Goal: Transaction & Acquisition: Download file/media

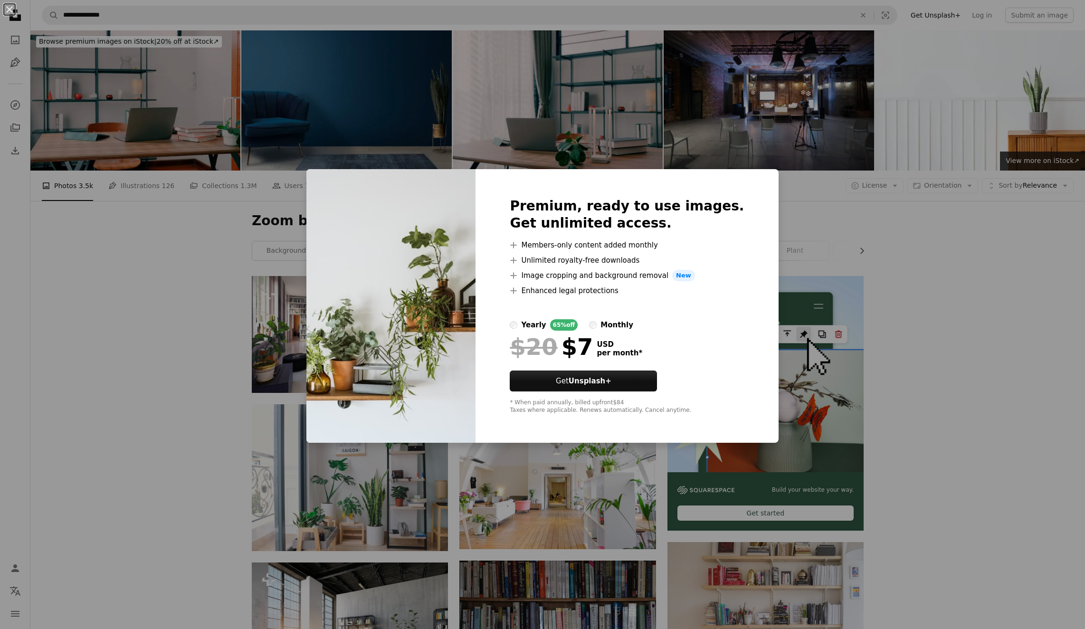
scroll to position [333, 0]
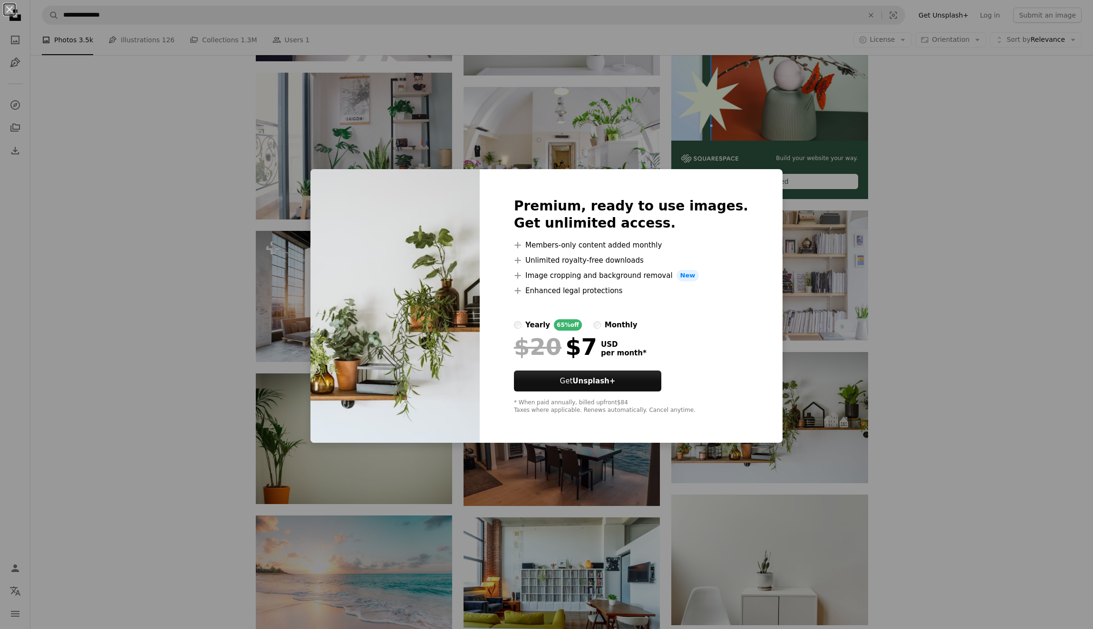
click at [953, 350] on div "An X shape Premium, ready to use images. Get unlimited access. A plus sign Memb…" at bounding box center [546, 314] width 1093 height 629
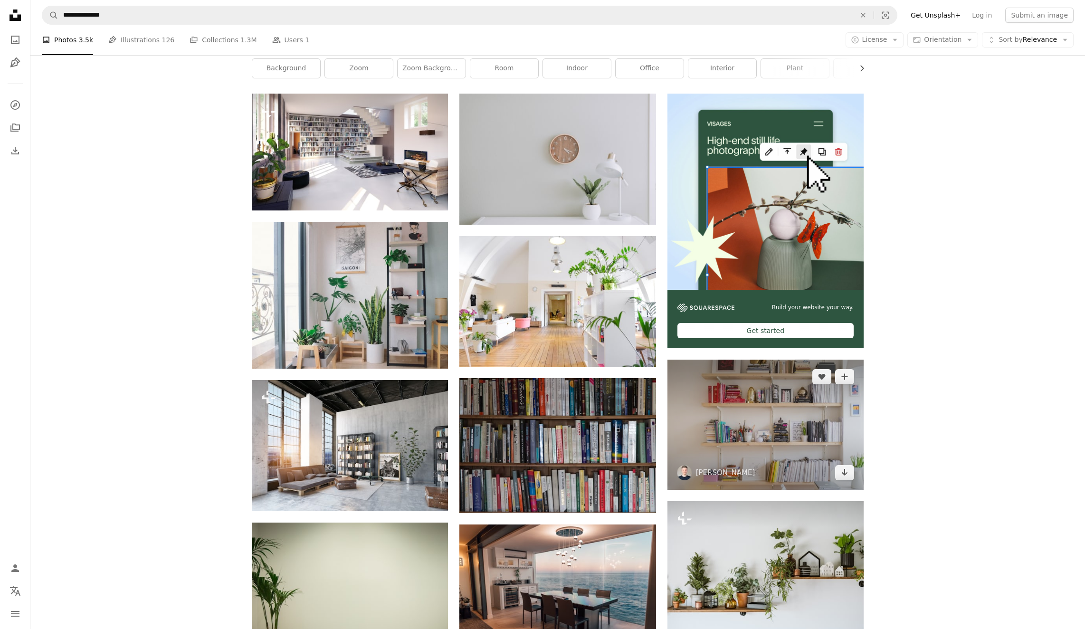
scroll to position [238, 0]
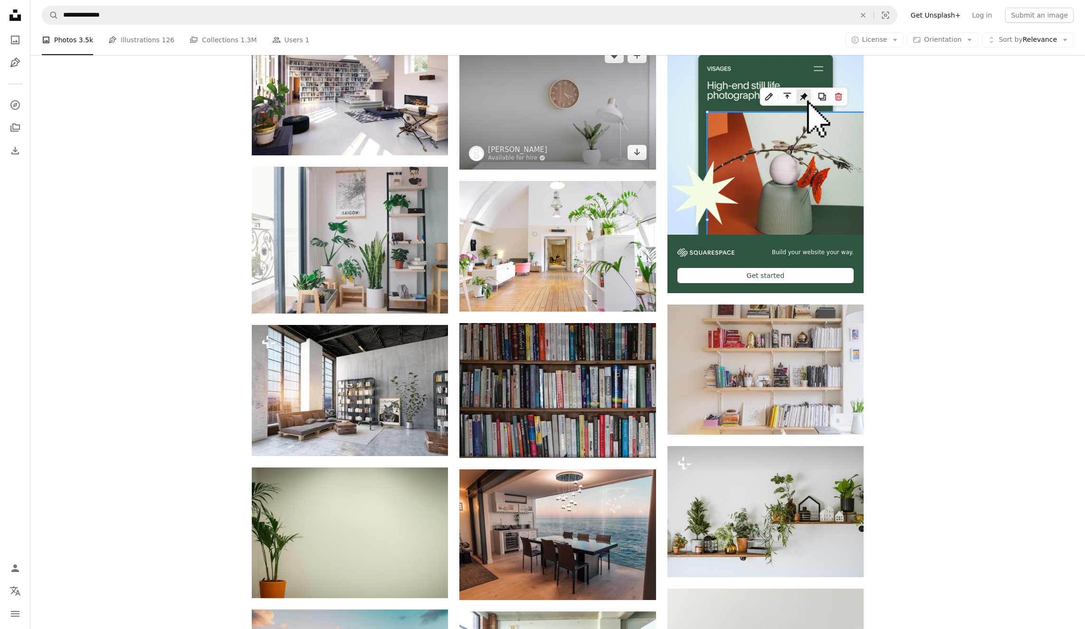
click at [570, 141] on img at bounding box center [558, 103] width 196 height 131
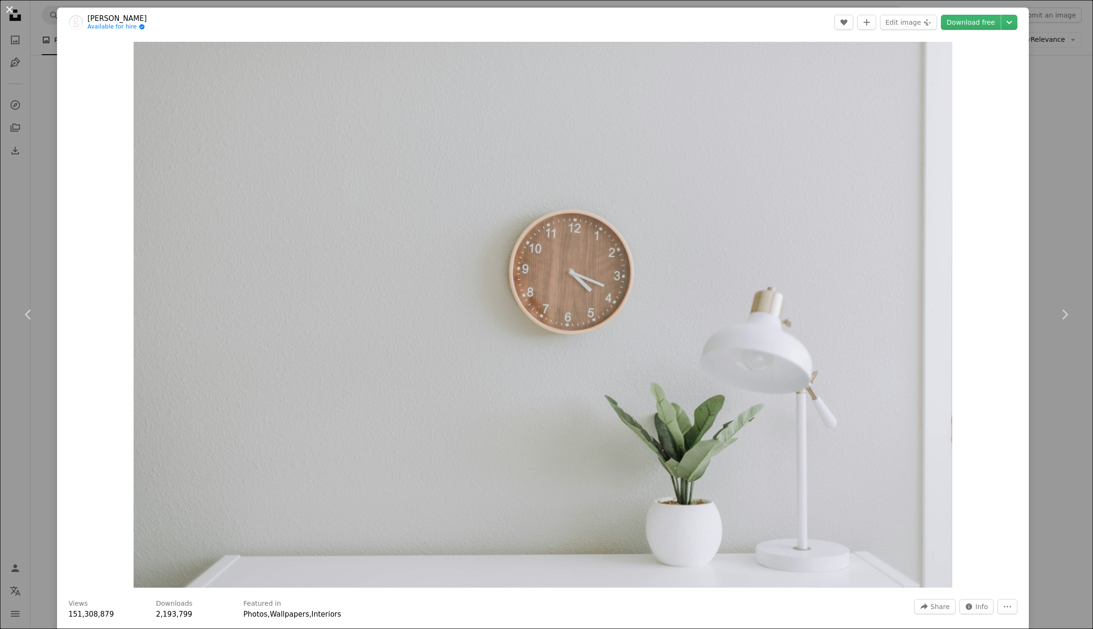
click at [13, 15] on button "An X shape" at bounding box center [9, 9] width 11 height 11
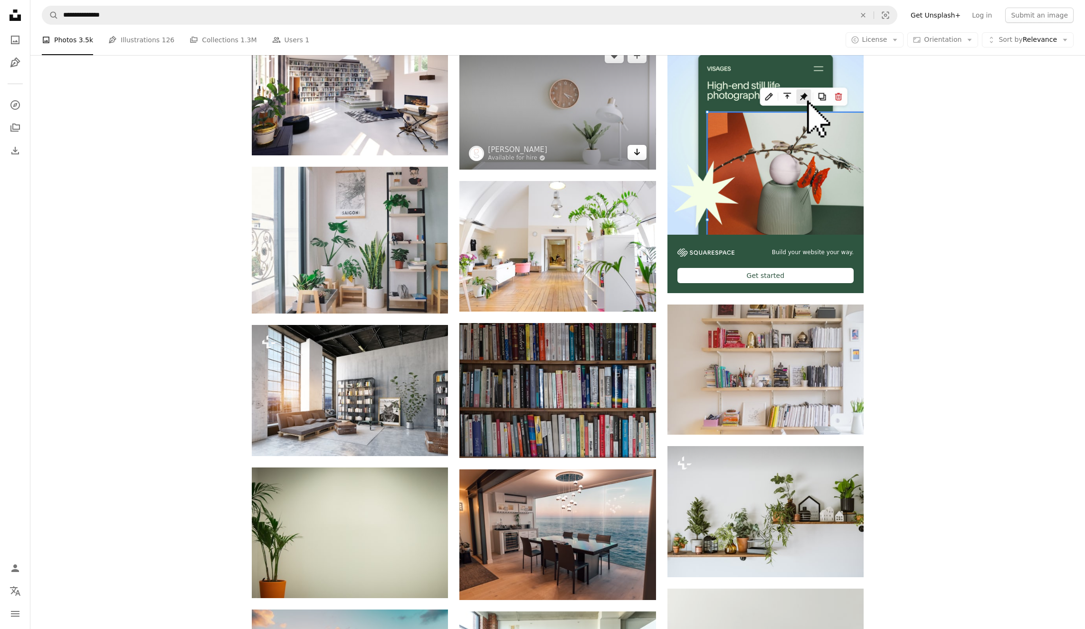
click at [639, 158] on link "Arrow pointing down" at bounding box center [637, 152] width 19 height 15
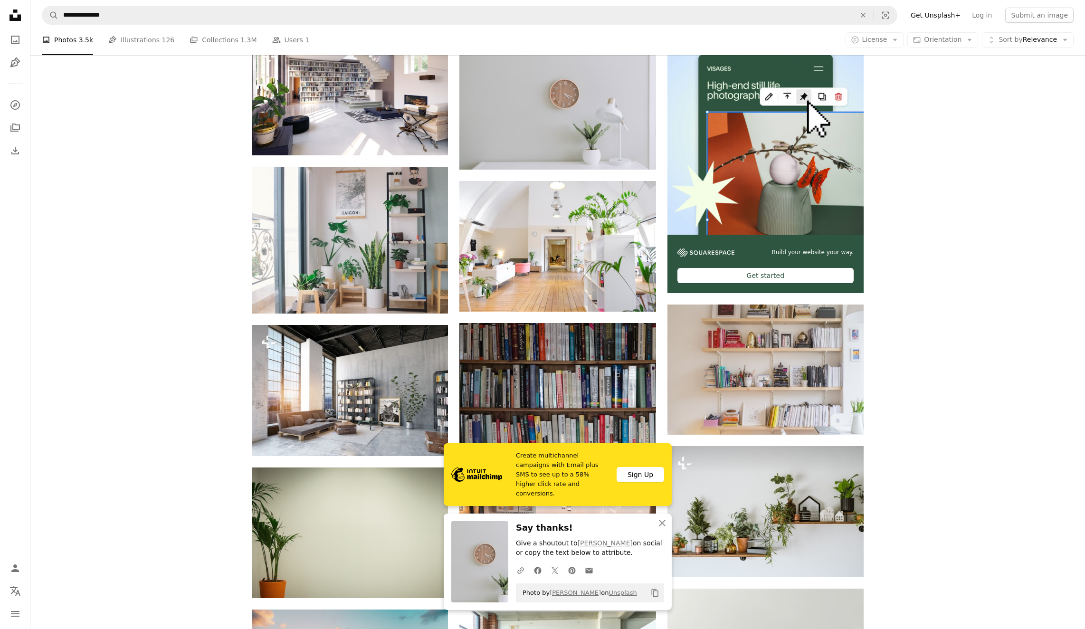
click at [968, 360] on div "Plus sign for Unsplash+ A heart A plus sign Getty Images For Unsplash+ A lock D…" at bounding box center [557, 600] width 1055 height 1124
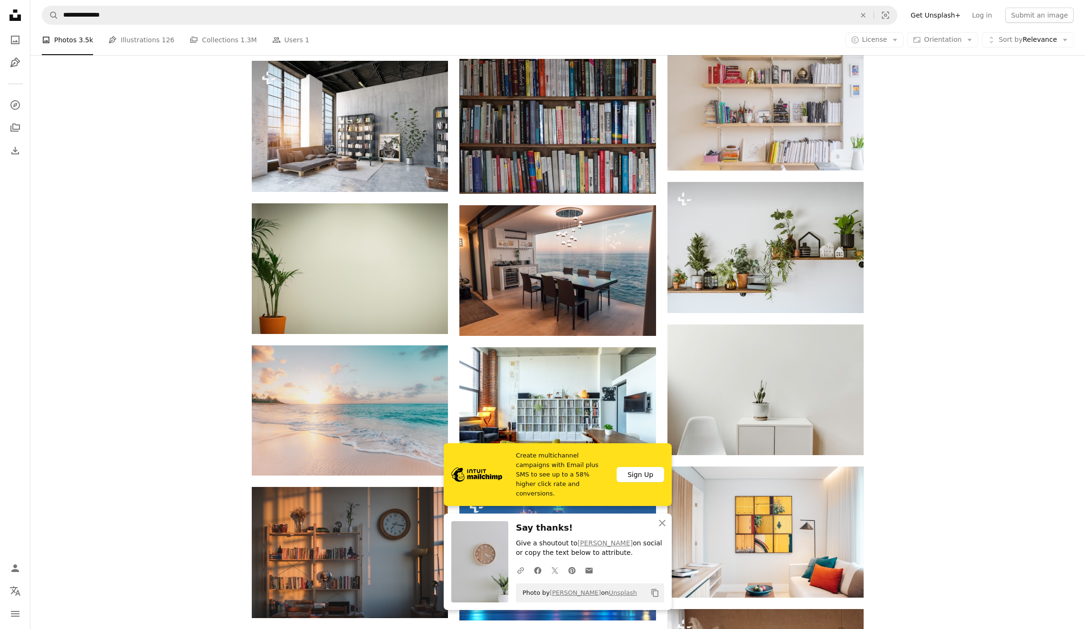
scroll to position [523, 0]
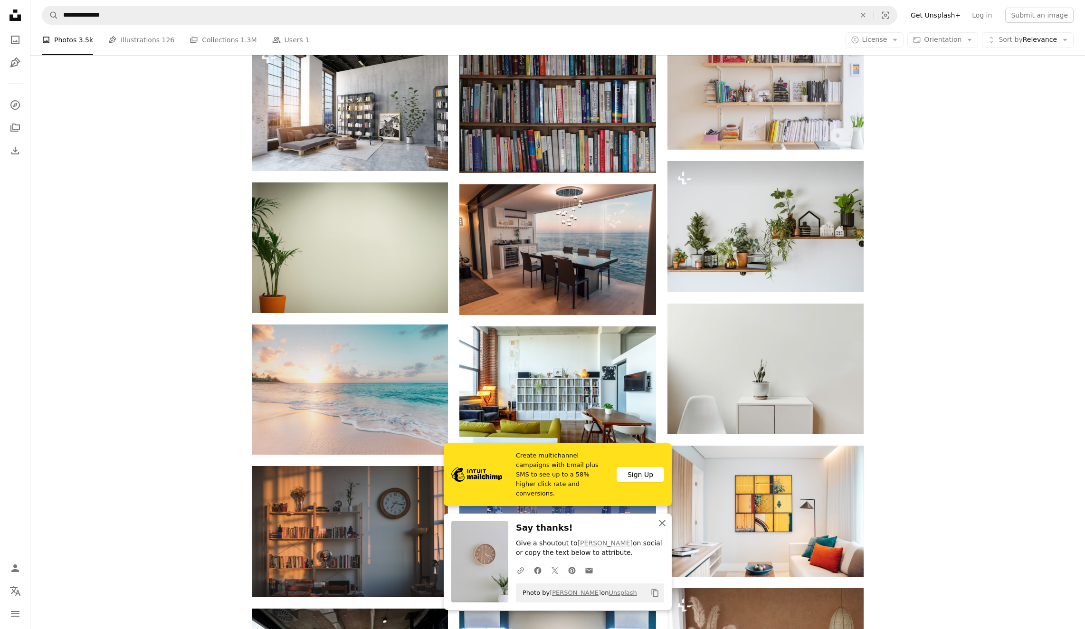
click at [664, 527] on icon "An X shape" at bounding box center [662, 523] width 11 height 11
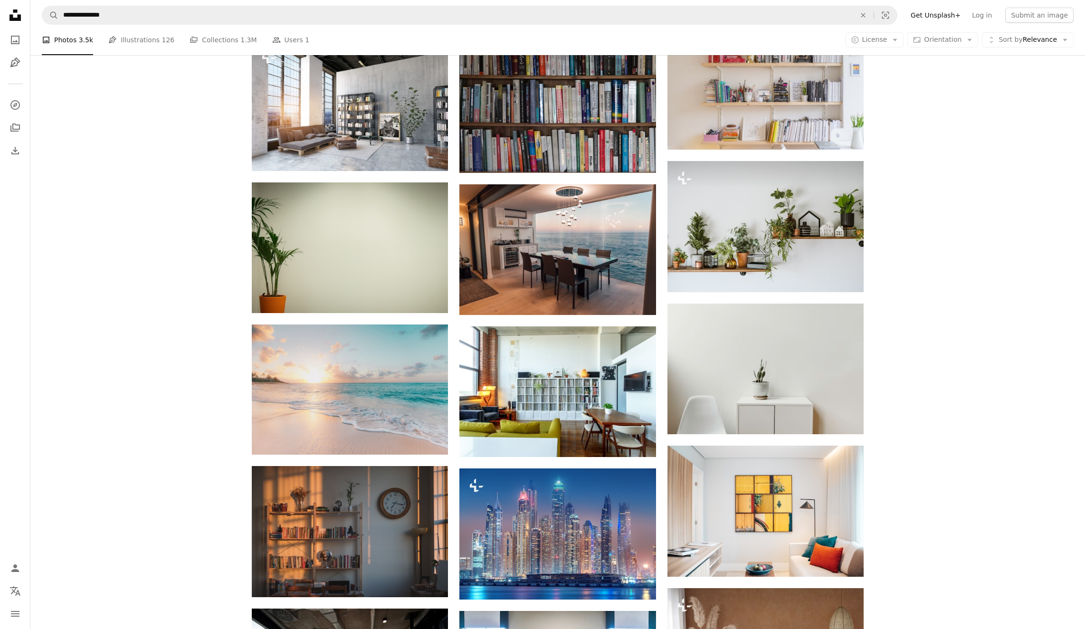
click at [883, 448] on div "Plus sign for Unsplash+ A heart A plus sign Getty Images For Unsplash+ A lock D…" at bounding box center [557, 315] width 1055 height 1124
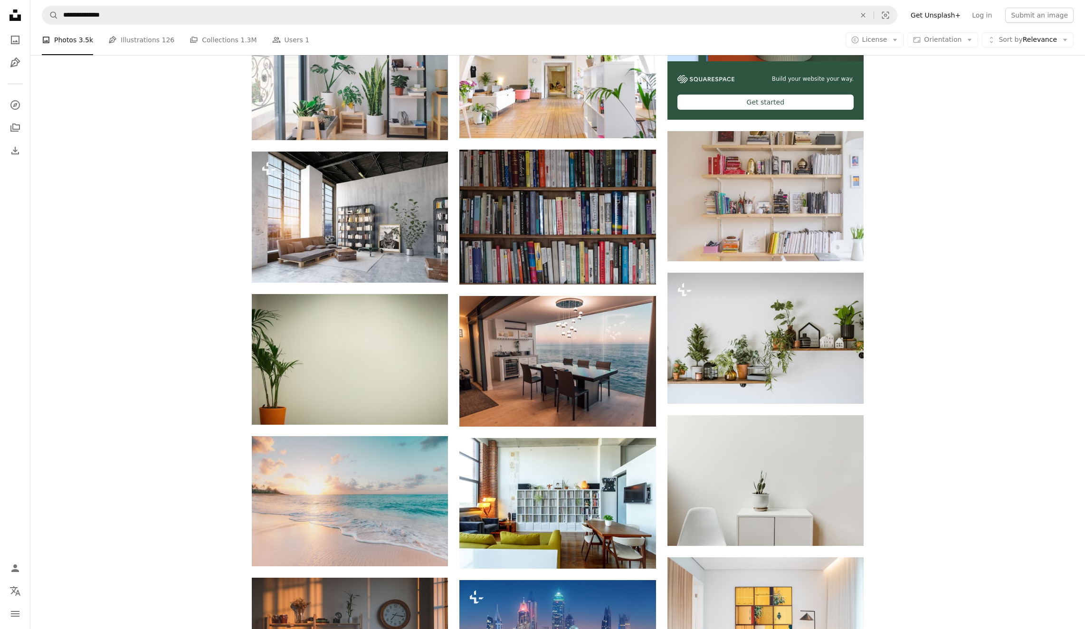
scroll to position [428, 0]
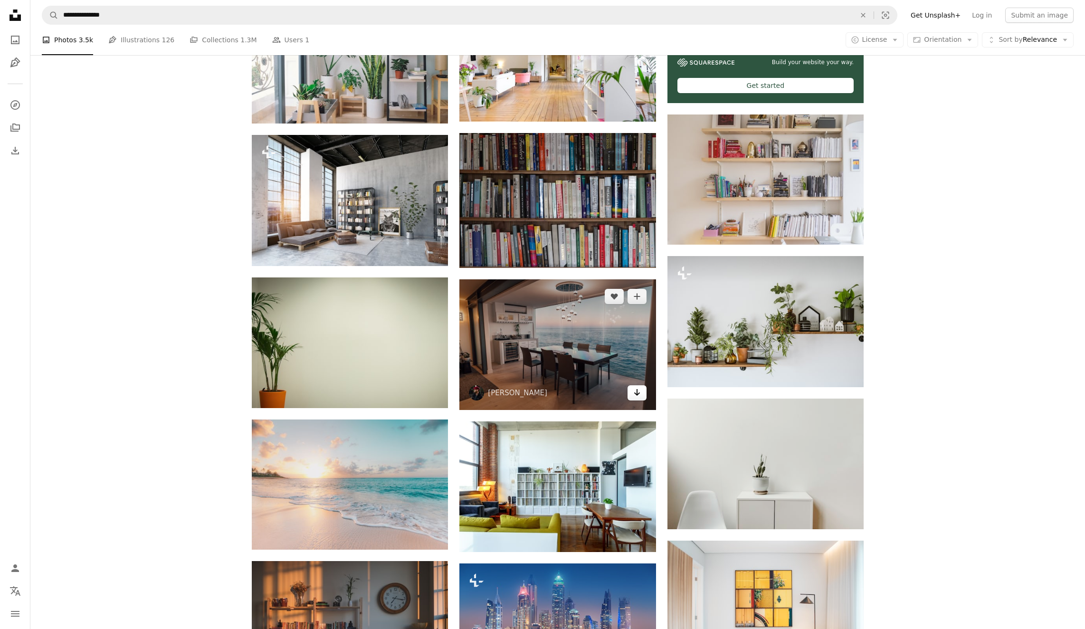
click at [639, 394] on icon "Download" at bounding box center [637, 392] width 6 height 7
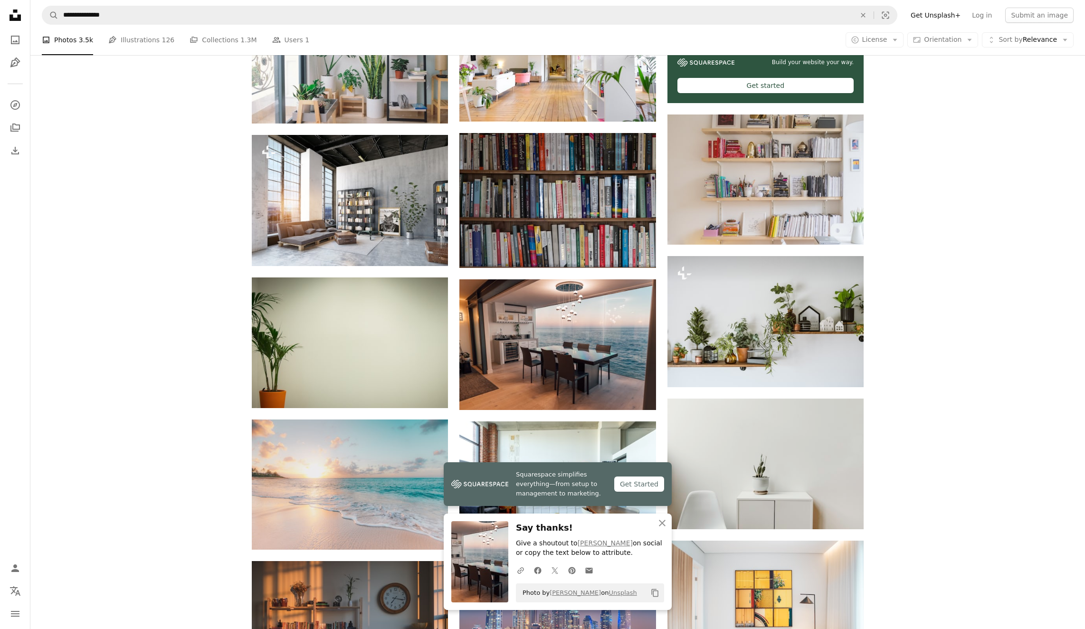
click at [931, 374] on div "Plus sign for Unsplash+ A heart A plus sign Getty Images For Unsplash+ A lock D…" at bounding box center [557, 410] width 1055 height 1124
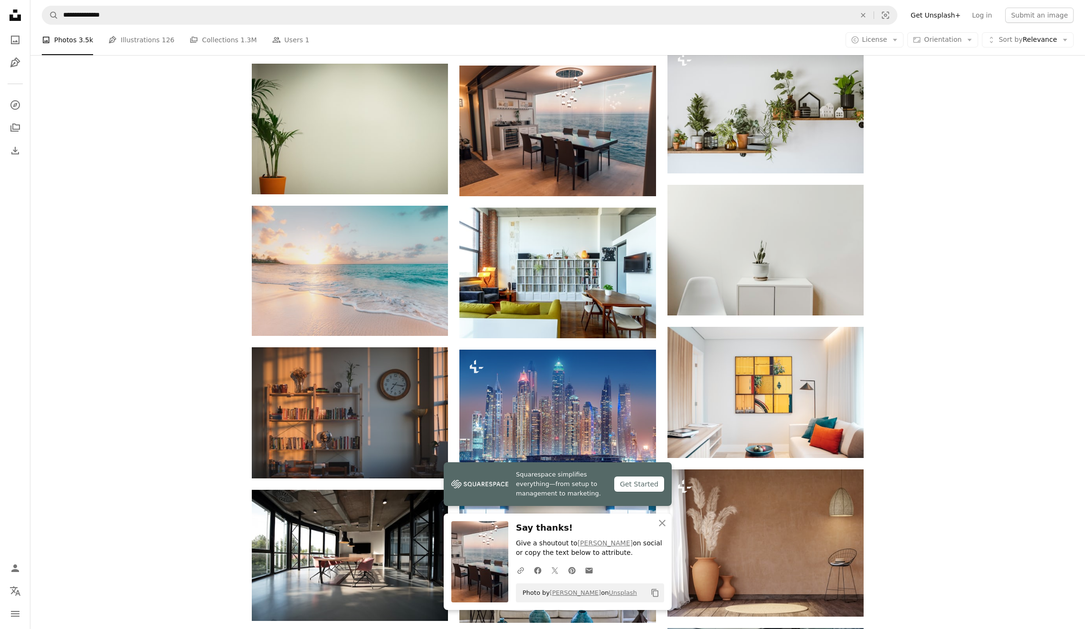
scroll to position [665, 0]
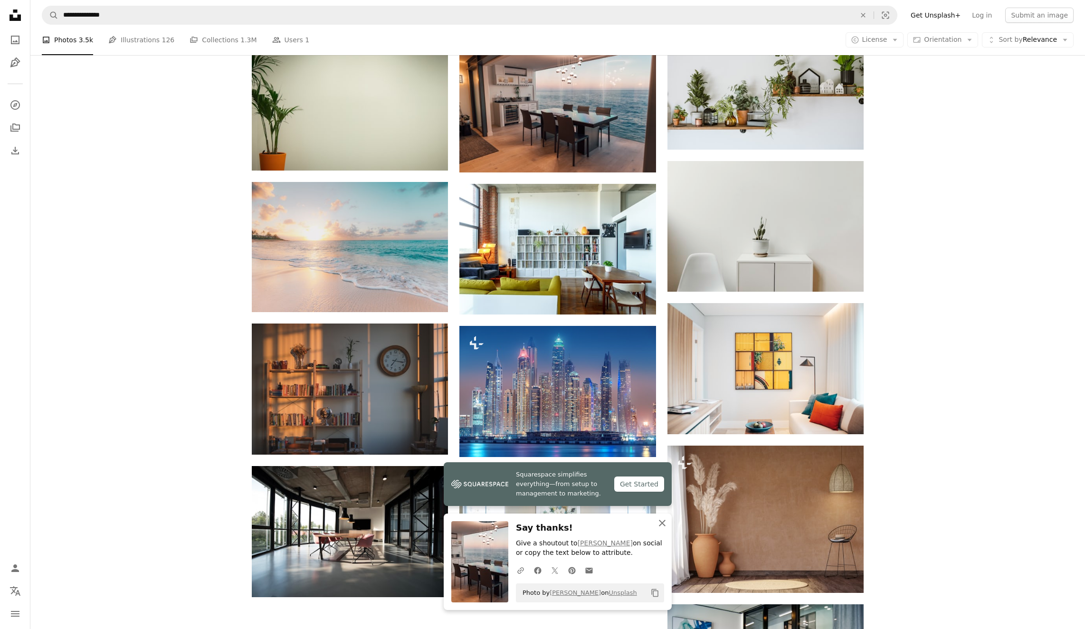
click at [662, 522] on icon "button" at bounding box center [662, 523] width 7 height 7
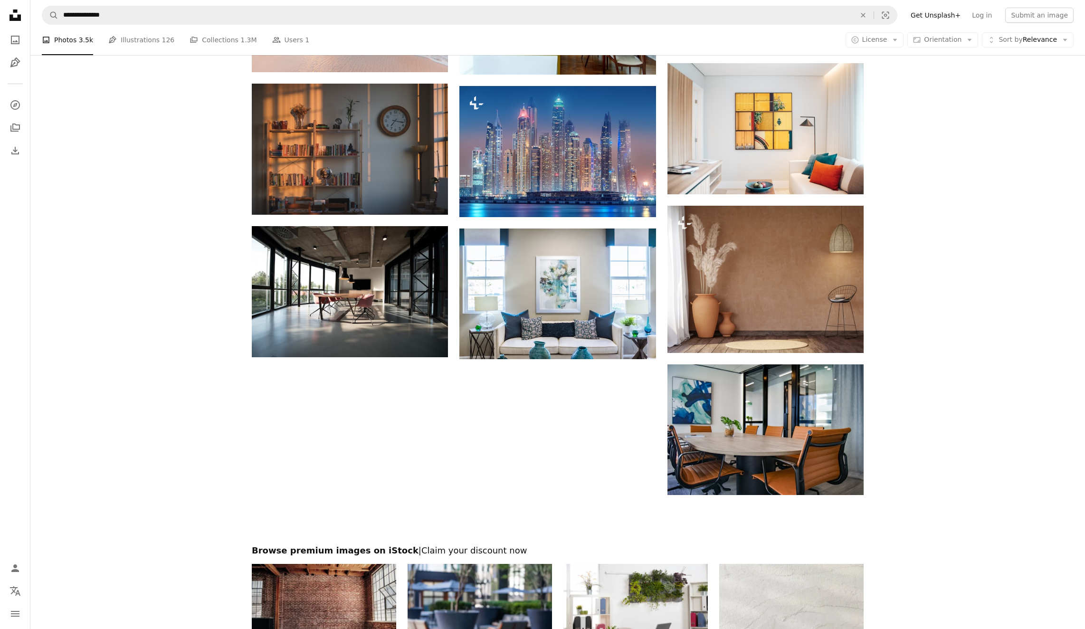
scroll to position [903, 0]
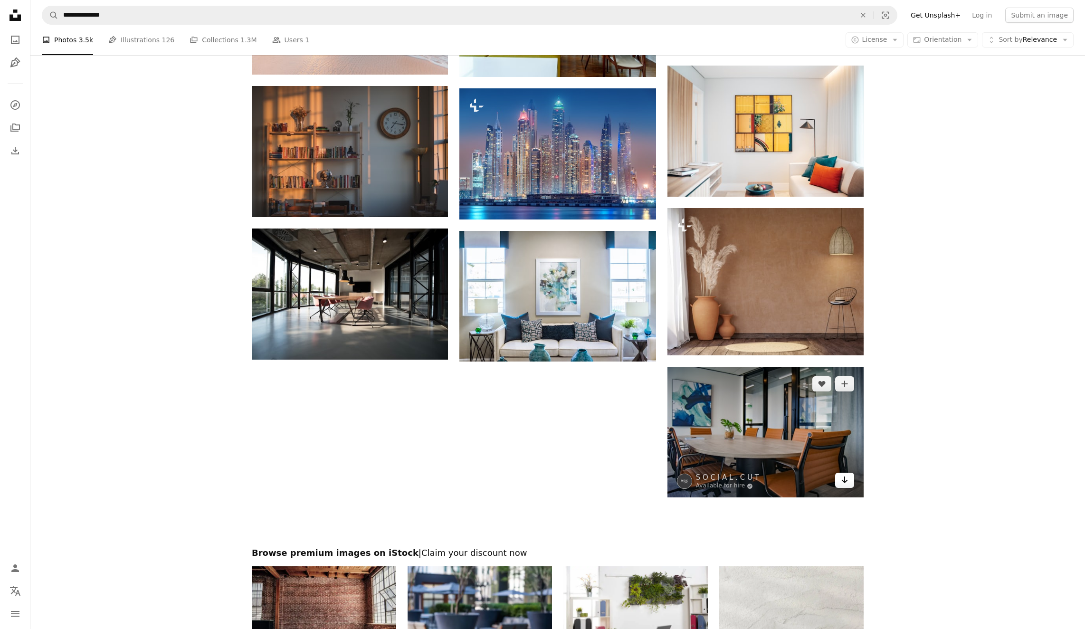
click at [847, 482] on icon "Arrow pointing down" at bounding box center [845, 479] width 8 height 11
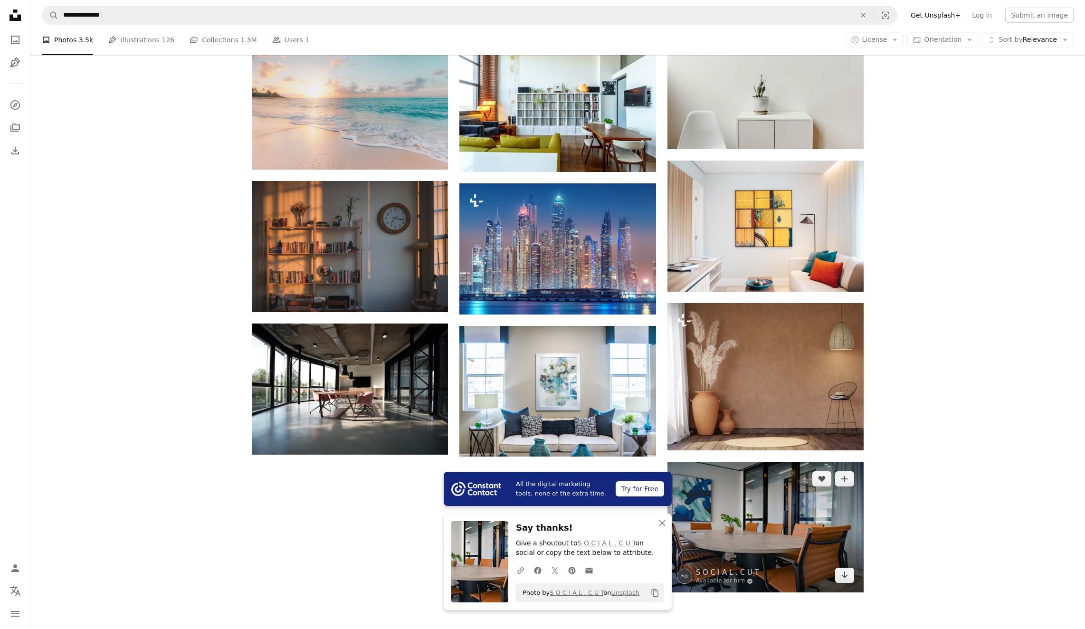
scroll to position [760, 0]
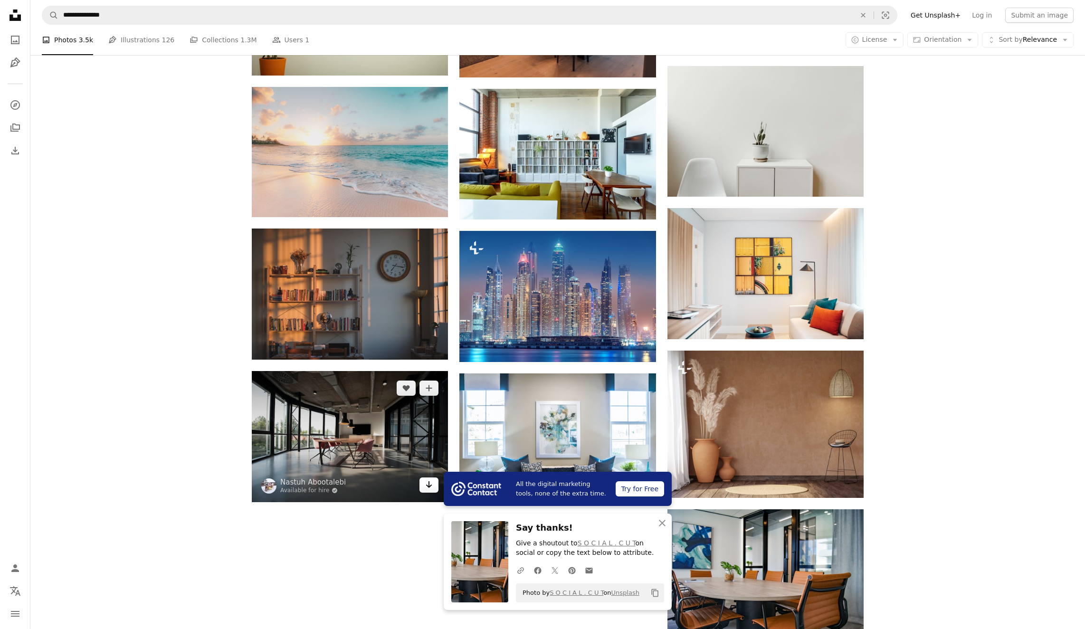
click at [429, 489] on icon "Arrow pointing down" at bounding box center [429, 484] width 8 height 11
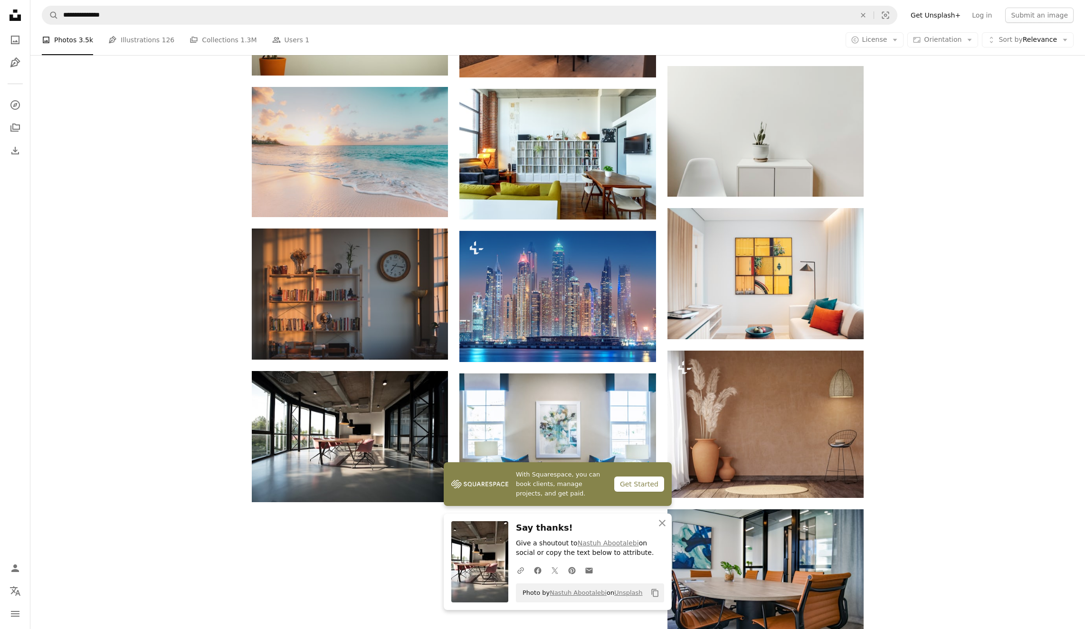
click at [992, 418] on div "Plus sign for Unsplash+ A heart A plus sign Getty Images For Unsplash+ A lock D…" at bounding box center [557, 78] width 1055 height 1124
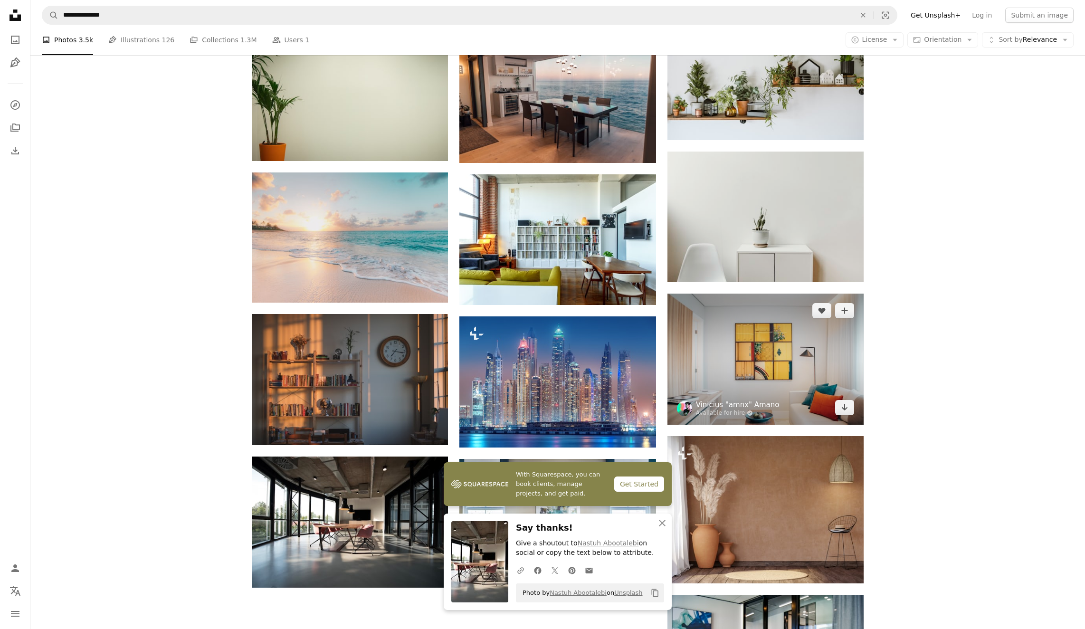
scroll to position [665, 0]
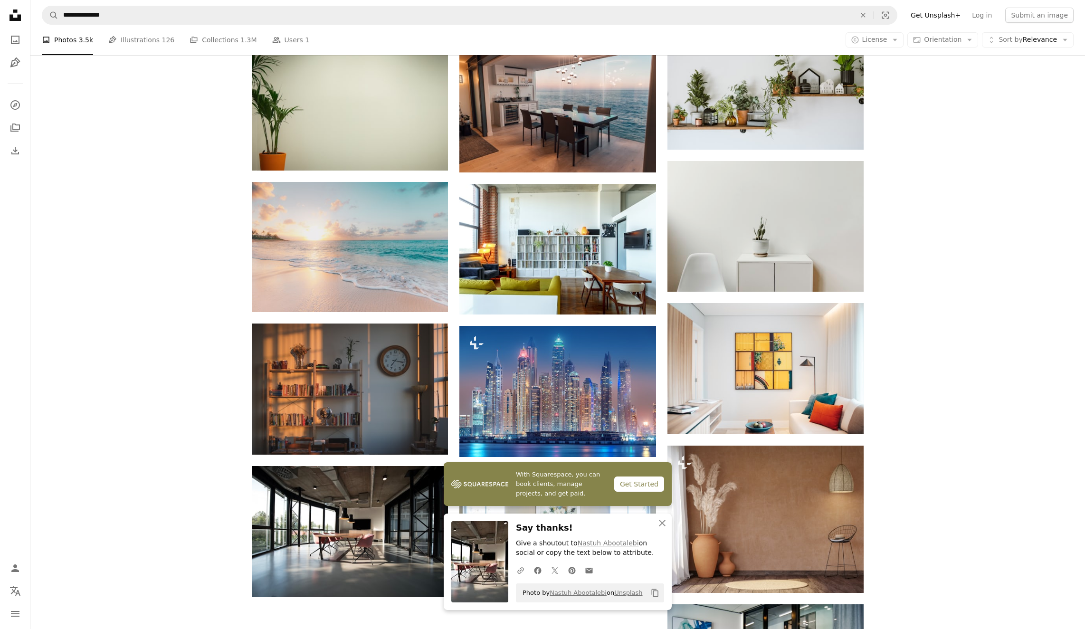
click at [1006, 401] on div "Plus sign for Unsplash+ A heart A plus sign Getty Images For Unsplash+ A lock D…" at bounding box center [557, 173] width 1055 height 1124
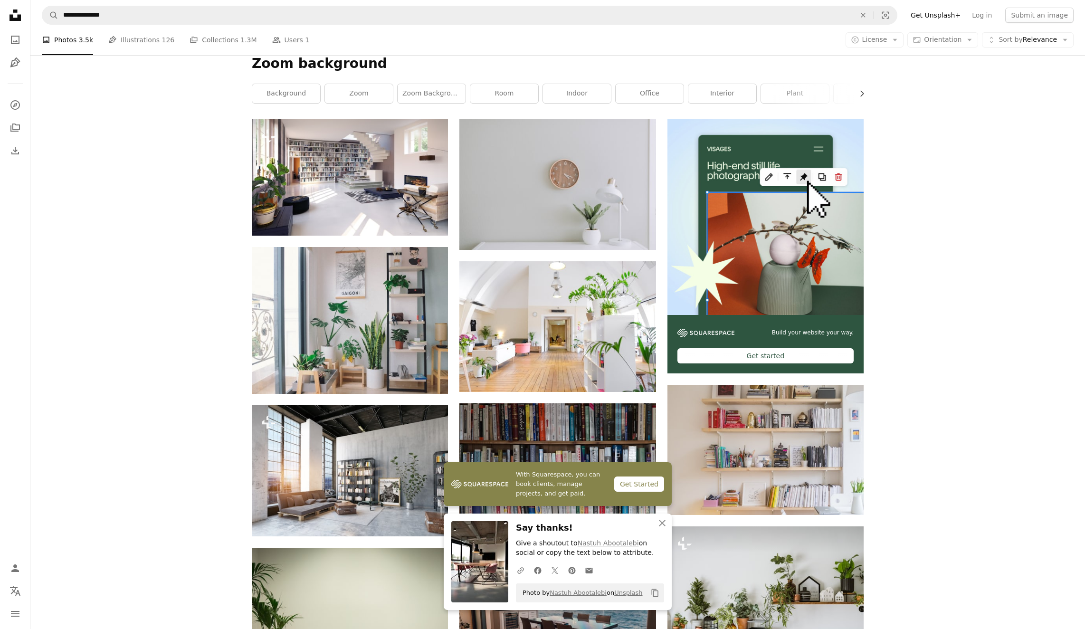
scroll to position [143, 0]
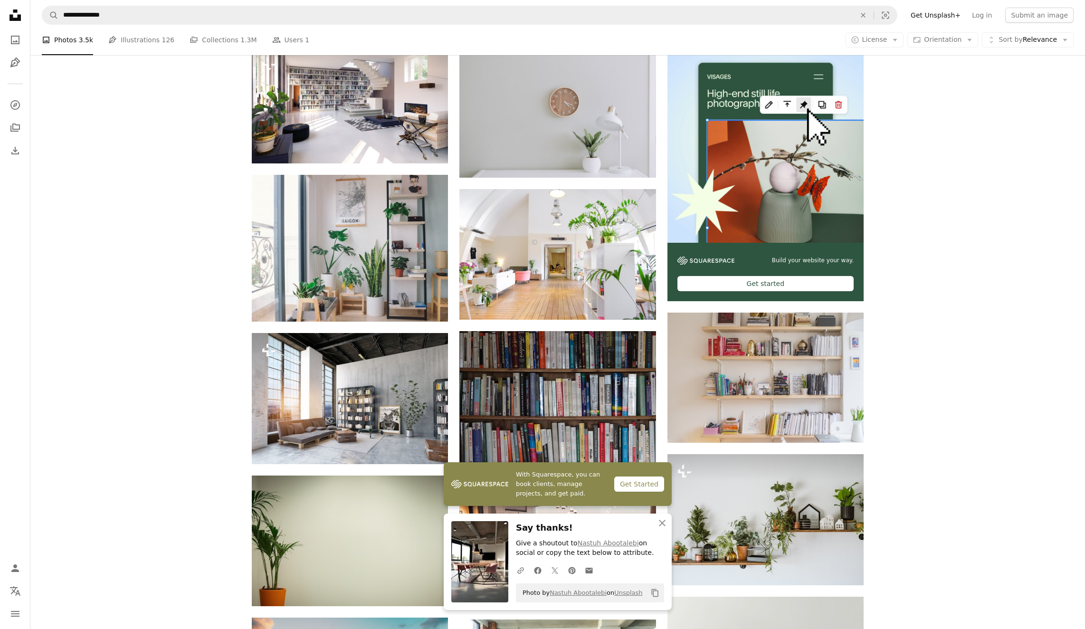
scroll to position [238, 0]
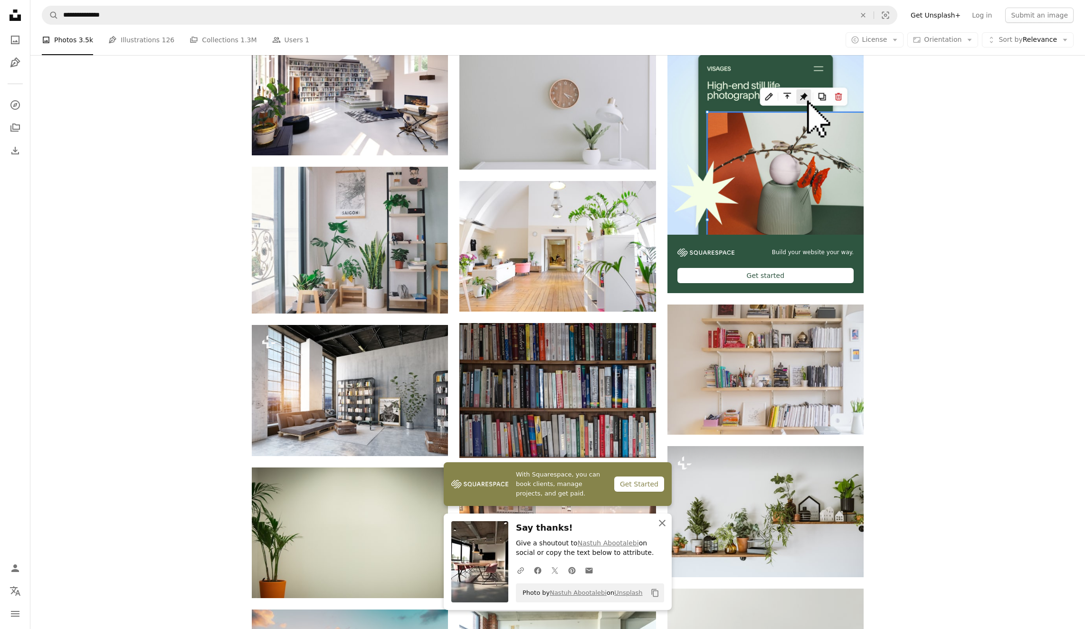
click at [659, 520] on icon "An X shape" at bounding box center [662, 523] width 11 height 11
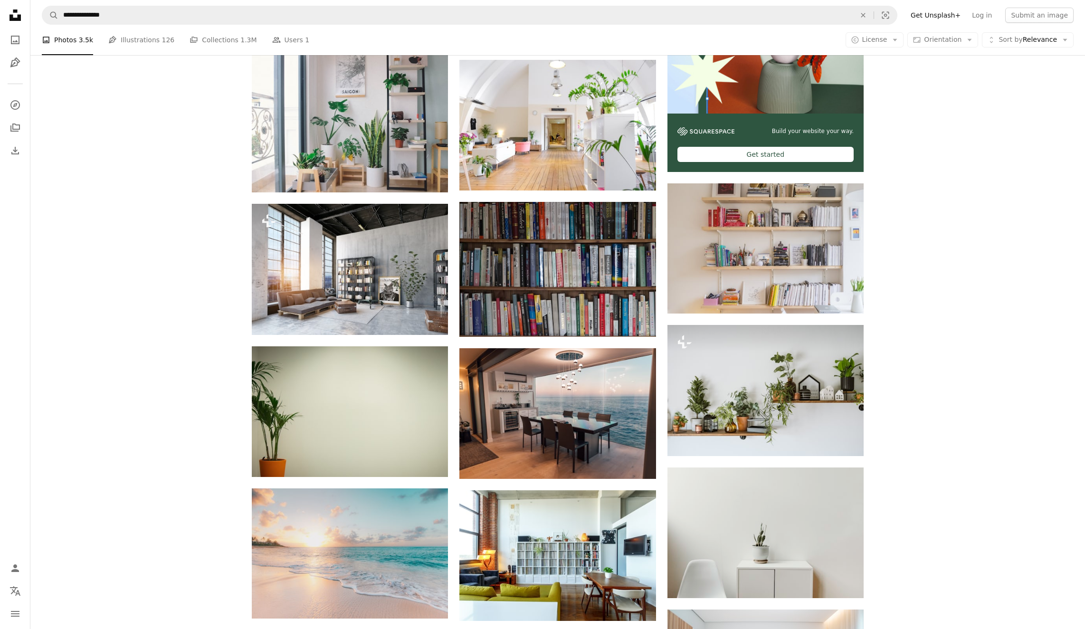
scroll to position [428, 0]
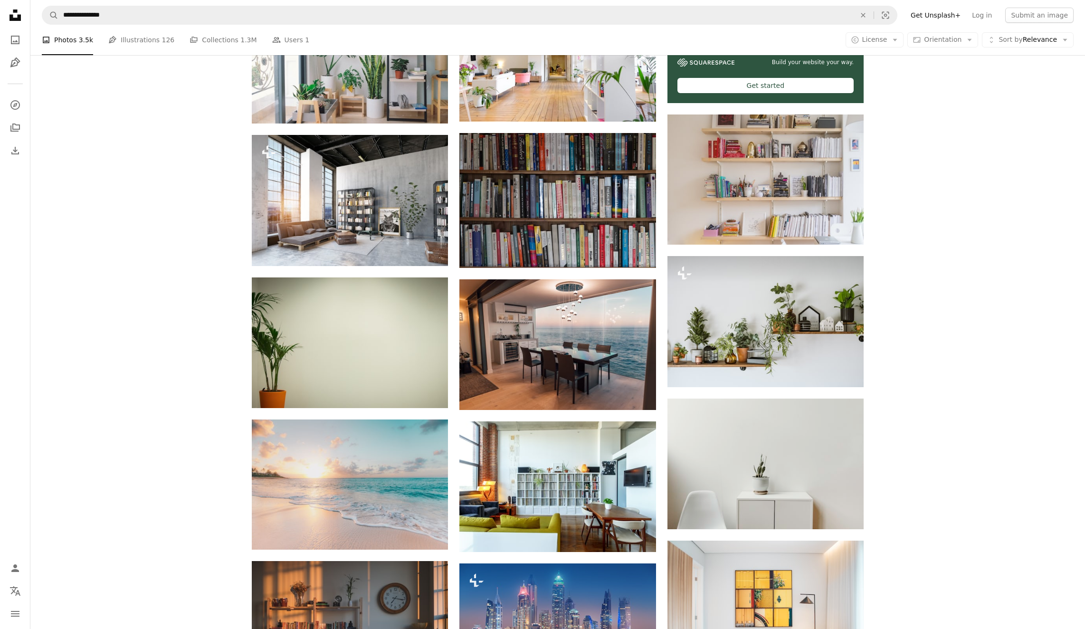
drag, startPoint x: 966, startPoint y: 349, endPoint x: 961, endPoint y: 349, distance: 4.8
